Goal: Task Accomplishment & Management: Manage account settings

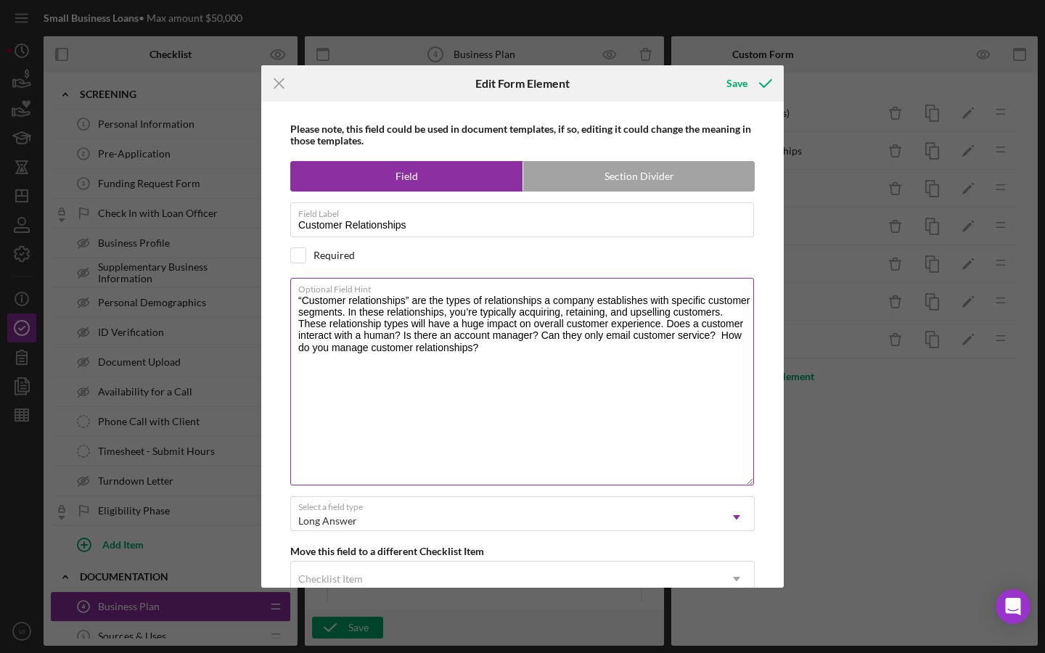
scroll to position [350, 0]
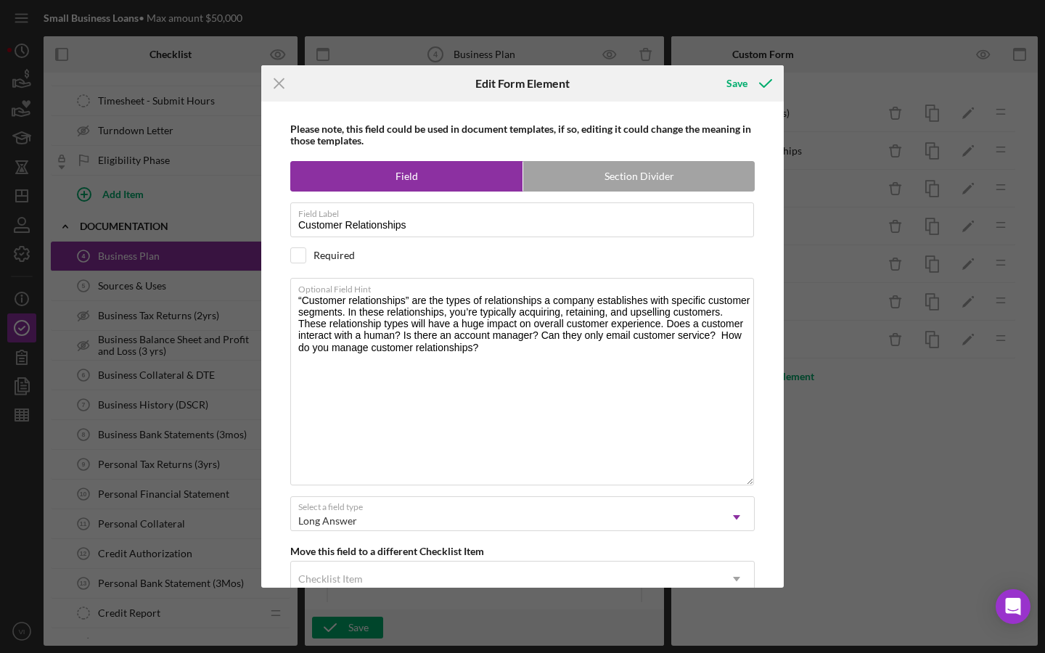
type textarea "“Customer relationships” are the types of relationships a company establishes w…"
click at [338, 255] on div "Required" at bounding box center [333, 256] width 41 height 12
checkbox input "true"
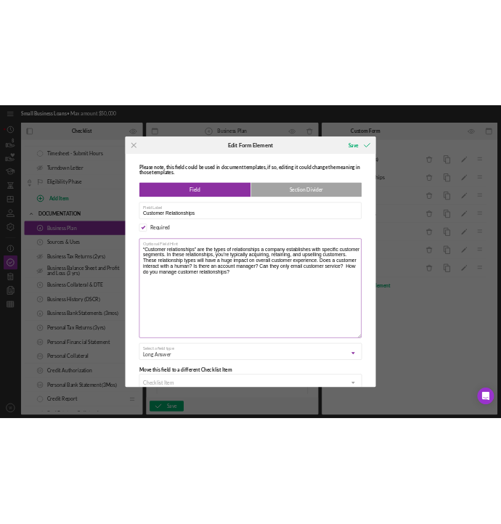
scroll to position [0, 0]
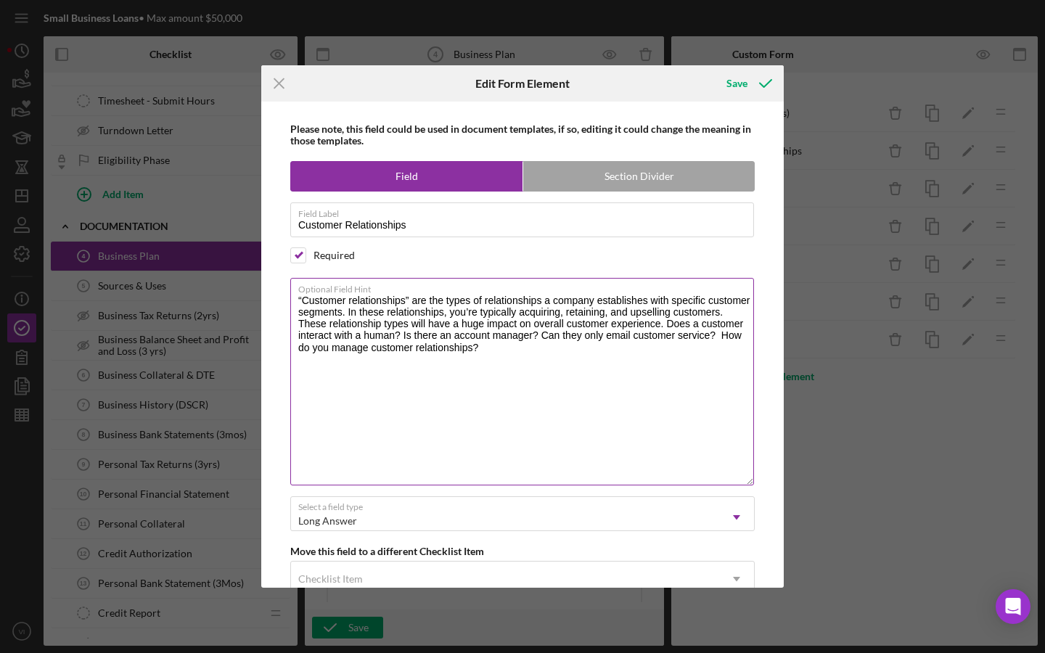
click at [412, 293] on label "Optional Field Hint" at bounding box center [526, 287] width 456 height 16
click at [412, 293] on textarea "“Customer relationships” are the types of relationships a company establishes w…" at bounding box center [522, 381] width 464 height 207
click at [409, 304] on textarea "“Customer relationships” are the types of relationships a company establishes w…" at bounding box center [522, 381] width 464 height 207
click at [301, 298] on textarea "“Customer relationships are the types of relationships a company establishes wi…" at bounding box center [522, 381] width 464 height 207
type textarea "Customer relationships are the types of relationships a company establishes wit…"
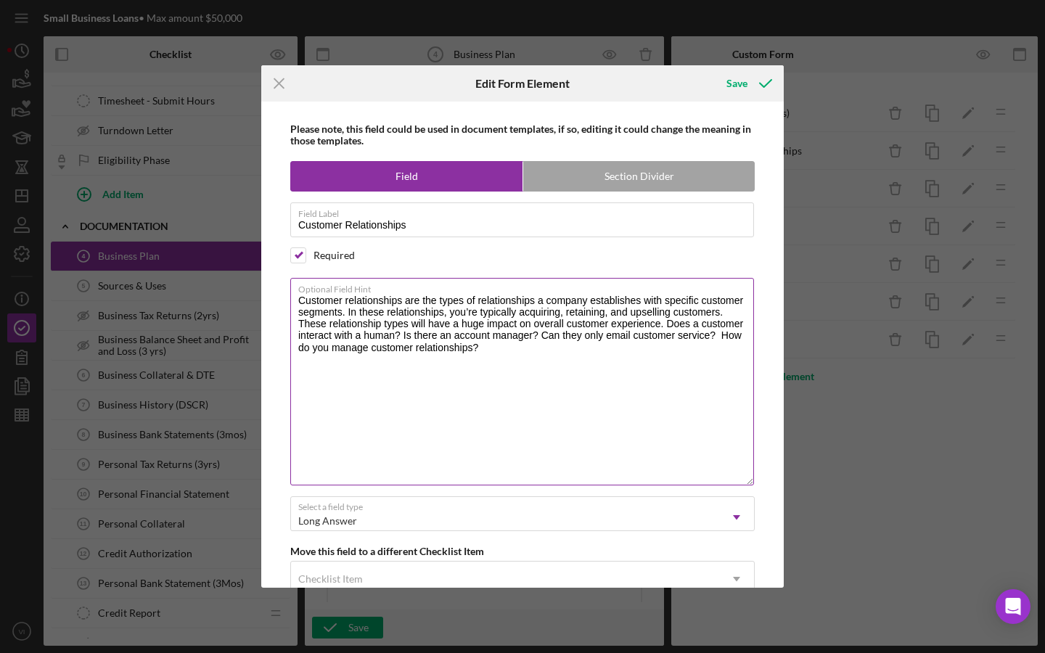
click at [483, 303] on textarea "Customer relationships are the types of relationships a company establishes wit…" at bounding box center [522, 381] width 464 height 207
click at [431, 310] on textarea "Customer relationships are the types of relationships a company establishes wit…" at bounding box center [522, 381] width 464 height 207
drag, startPoint x: 493, startPoint y: 382, endPoint x: 345, endPoint y: 329, distance: 156.5
click at [345, 329] on textarea "Customer relationships are the types of relationships a company establishes wit…" at bounding box center [522, 381] width 464 height 207
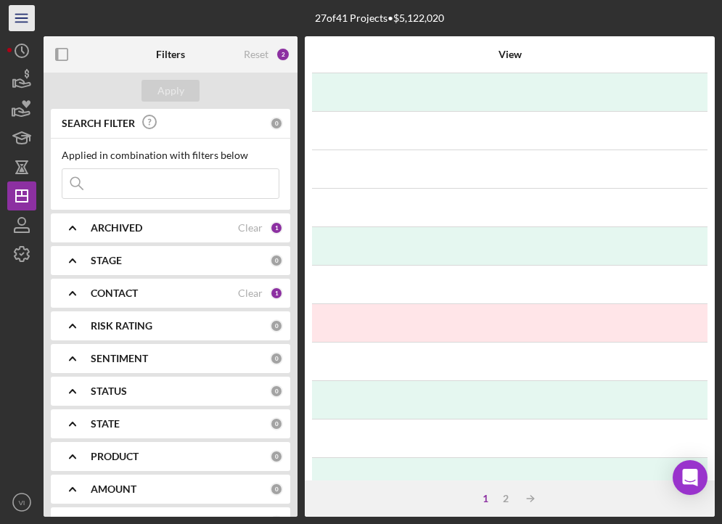
click at [13, 19] on icon "Icon/Menu" at bounding box center [22, 18] width 33 height 33
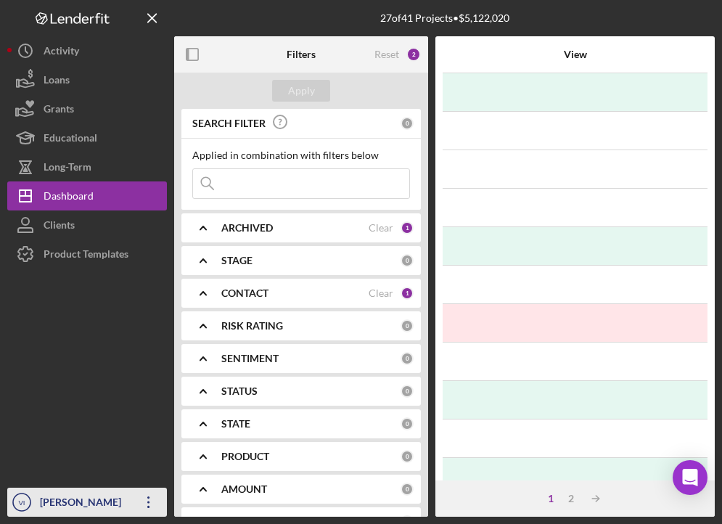
click at [160, 503] on icon "Icon/Overflow" at bounding box center [149, 502] width 36 height 36
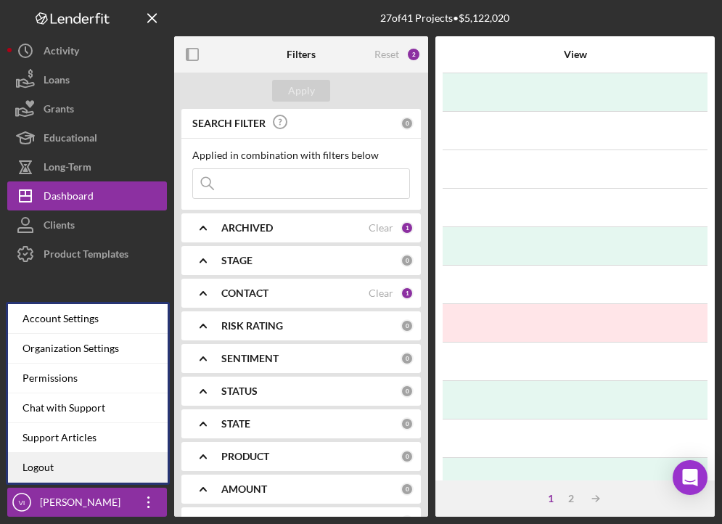
click at [112, 472] on link "Logout" at bounding box center [88, 468] width 160 height 30
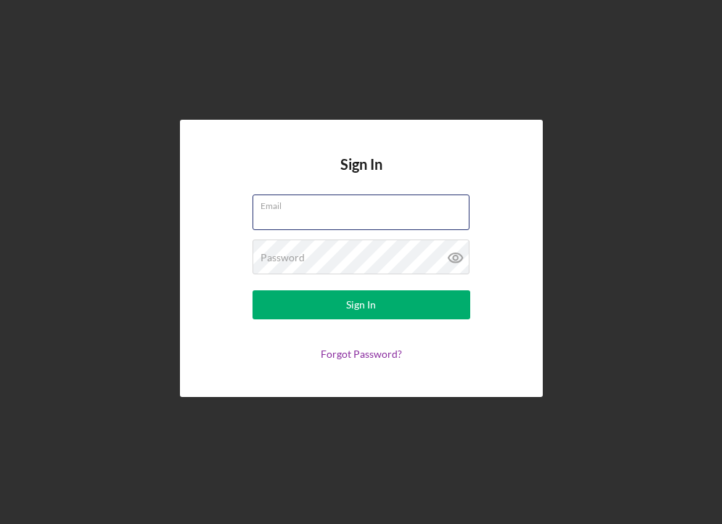
type input "[EMAIL_ADDRESS][PERSON_NAME][DOMAIN_NAME]"
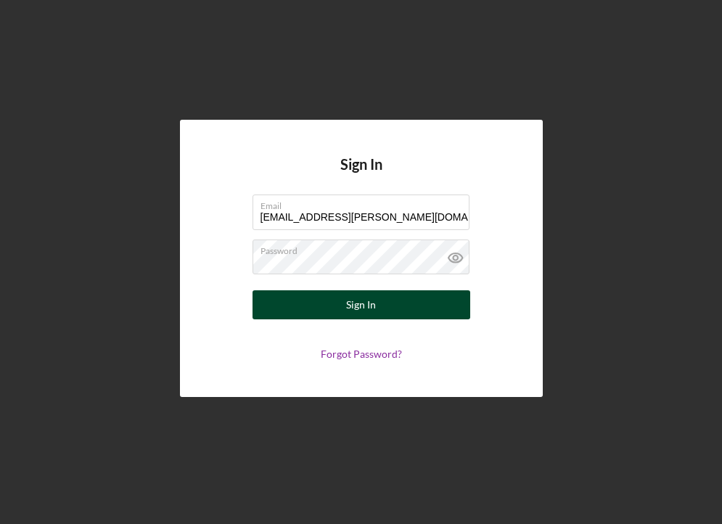
click at [324, 311] on button "Sign In" at bounding box center [361, 304] width 218 height 29
